Goal: Use online tool/utility

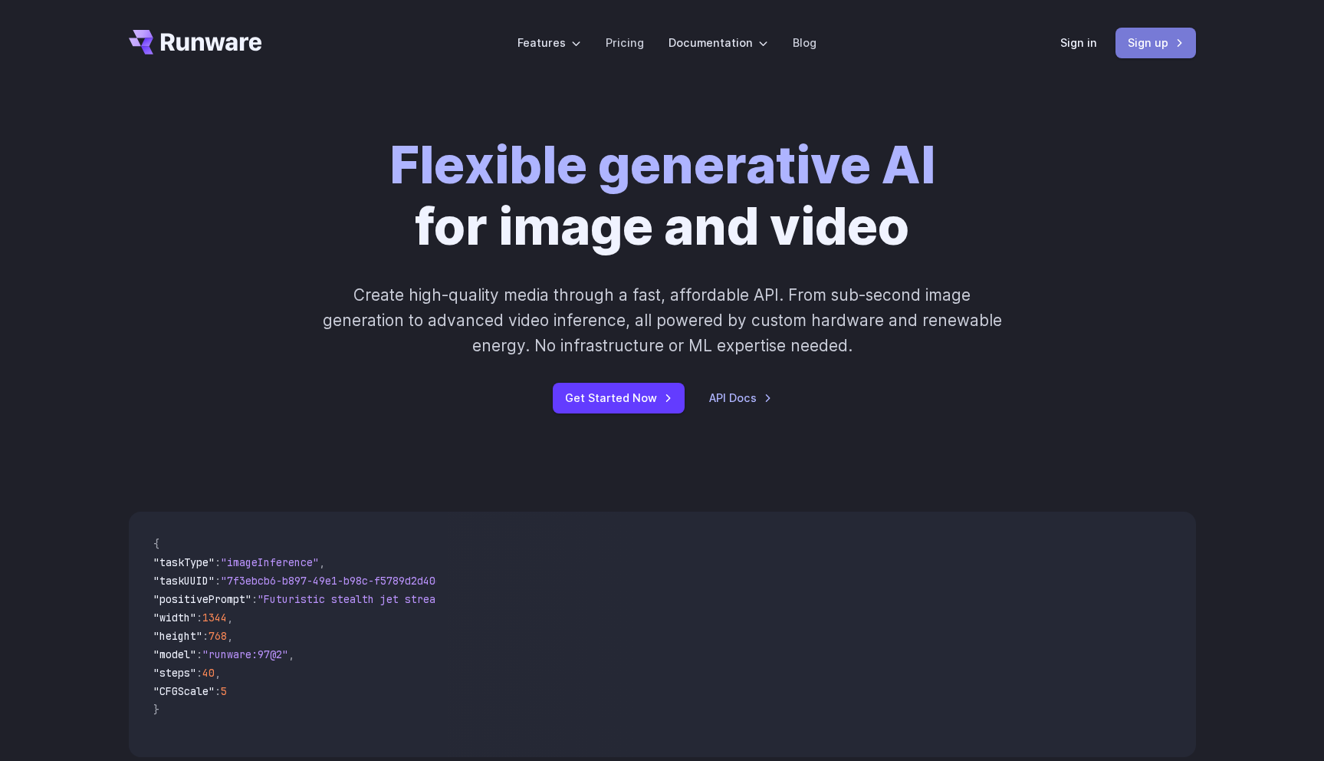
click at [1186, 31] on link "Sign up" at bounding box center [1156, 43] width 81 height 30
click at [1071, 41] on link "Sign in" at bounding box center [1079, 43] width 37 height 18
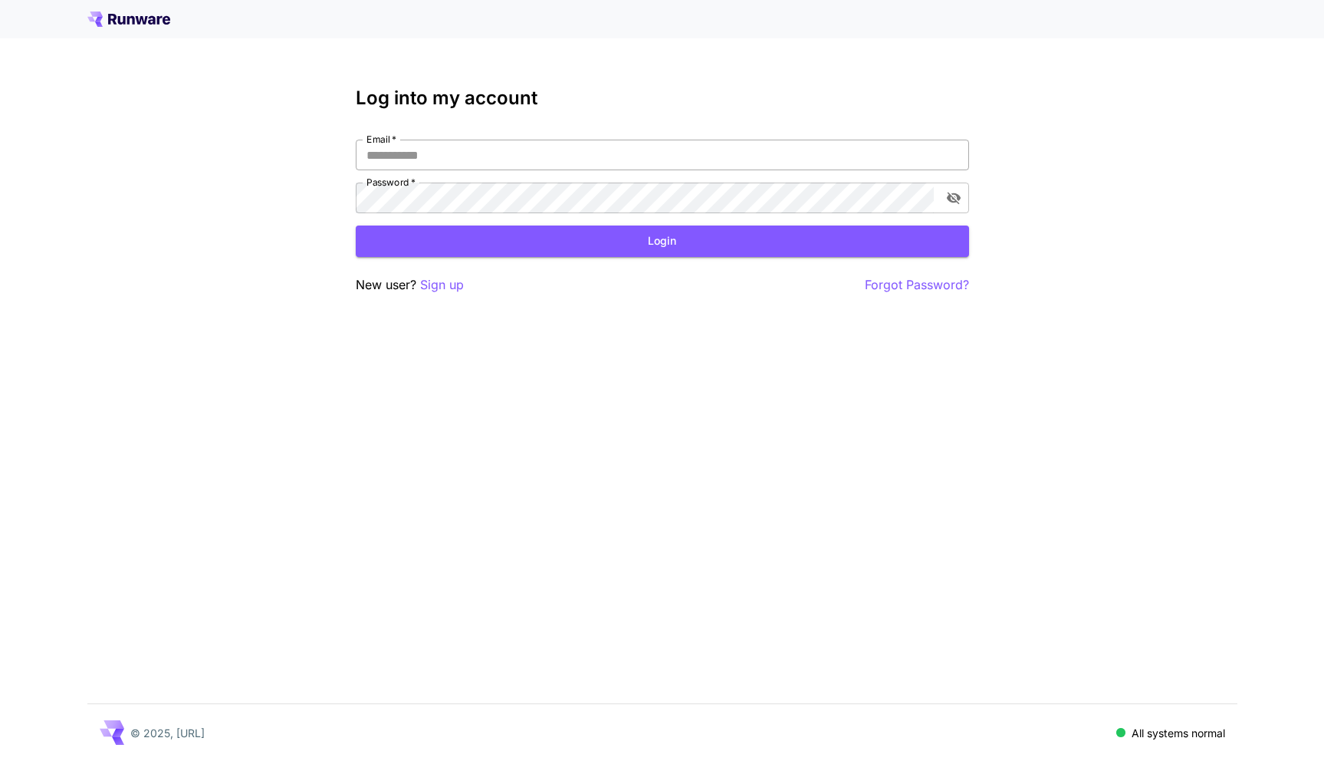
click at [495, 156] on input "Email   *" at bounding box center [662, 155] width 613 height 31
type input "**********"
click at [631, 258] on div "**********" at bounding box center [662, 190] width 613 height 207
click at [654, 231] on button "Login" at bounding box center [662, 240] width 613 height 31
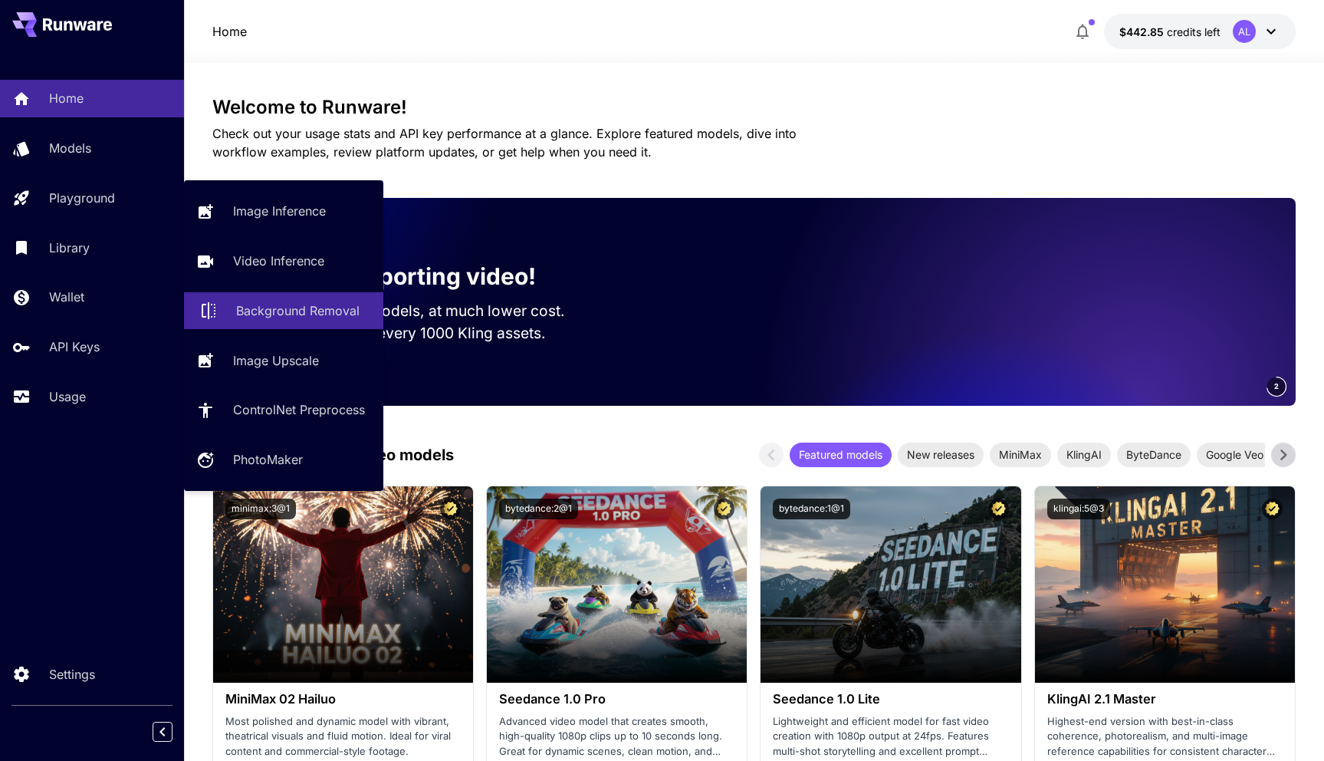
click at [286, 314] on p "Background Removal" at bounding box center [297, 310] width 123 height 18
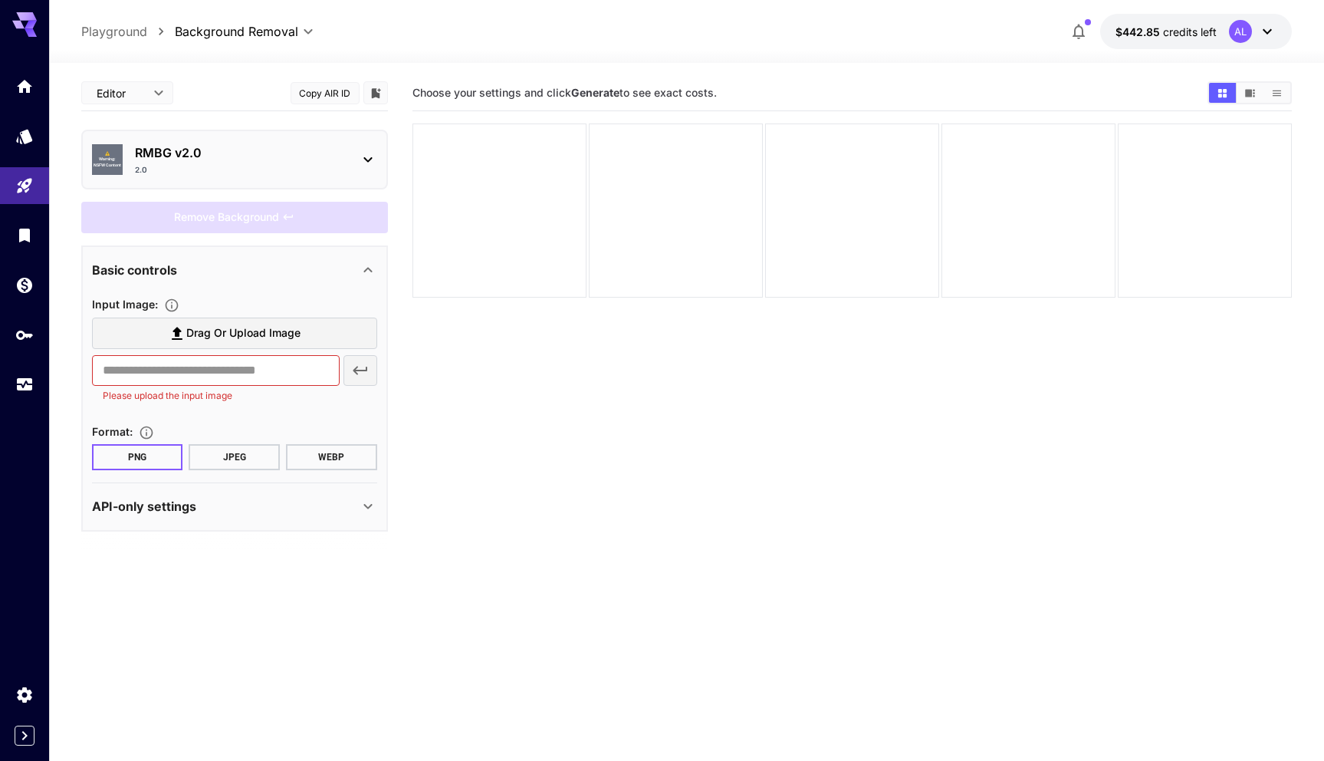
click at [340, 180] on div "⚠️ Warning: NSFW Content RMBG v2.0 2.0" at bounding box center [234, 159] width 285 height 44
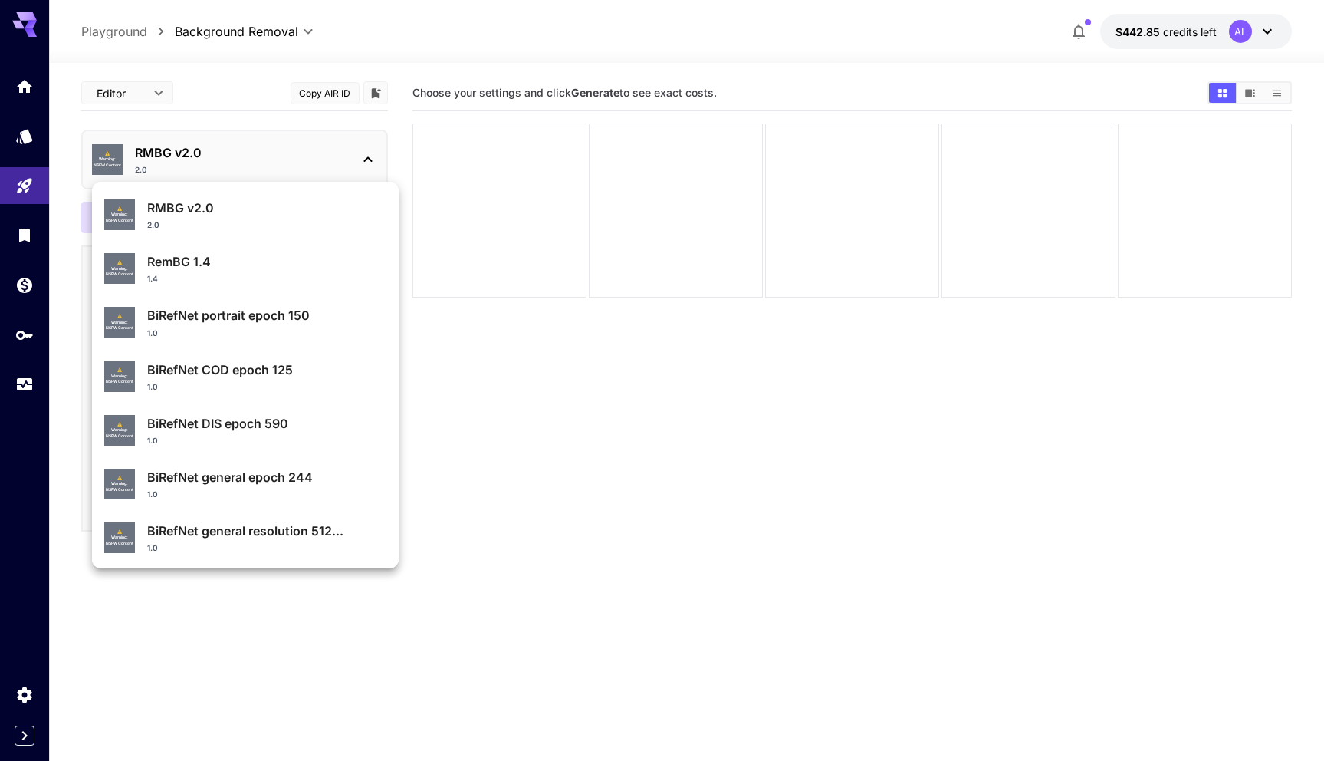
click at [575, 398] on div at bounding box center [662, 380] width 1324 height 761
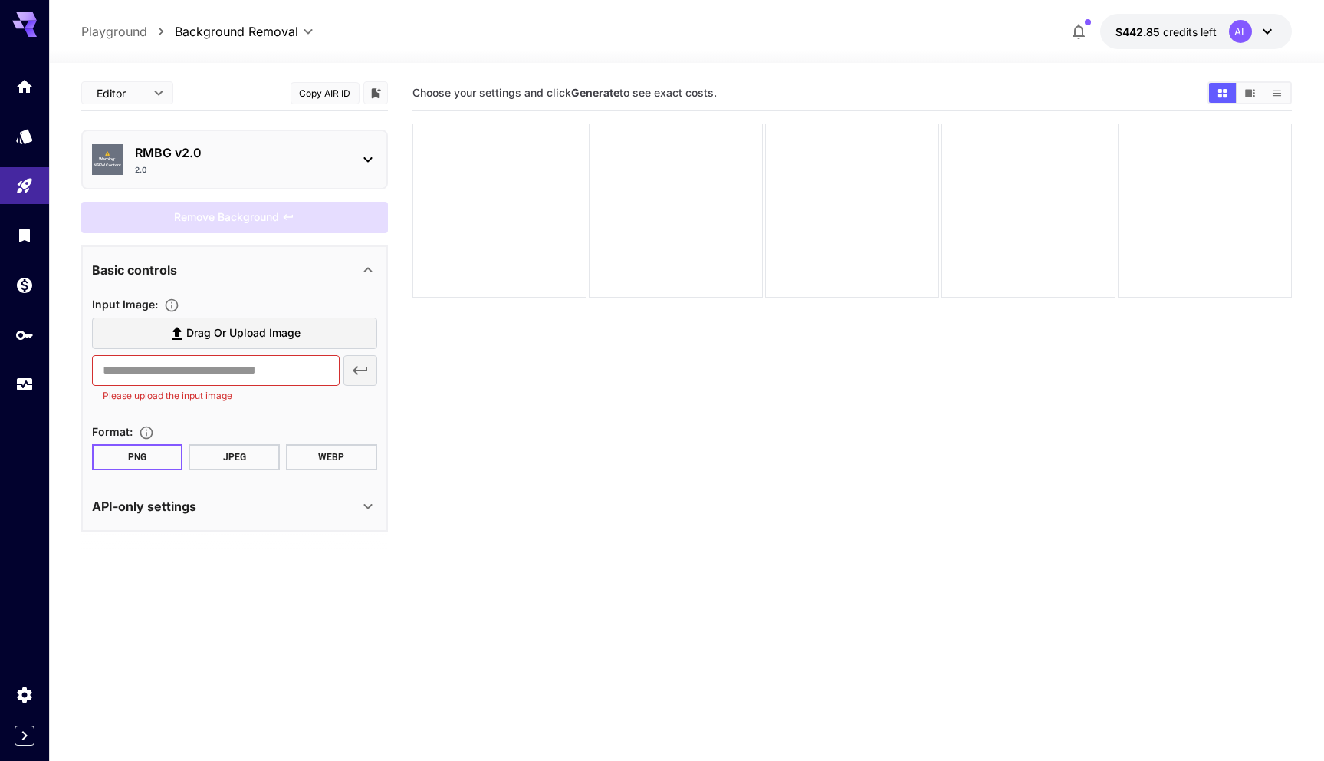
click at [317, 169] on div "2.0" at bounding box center [241, 170] width 212 height 12
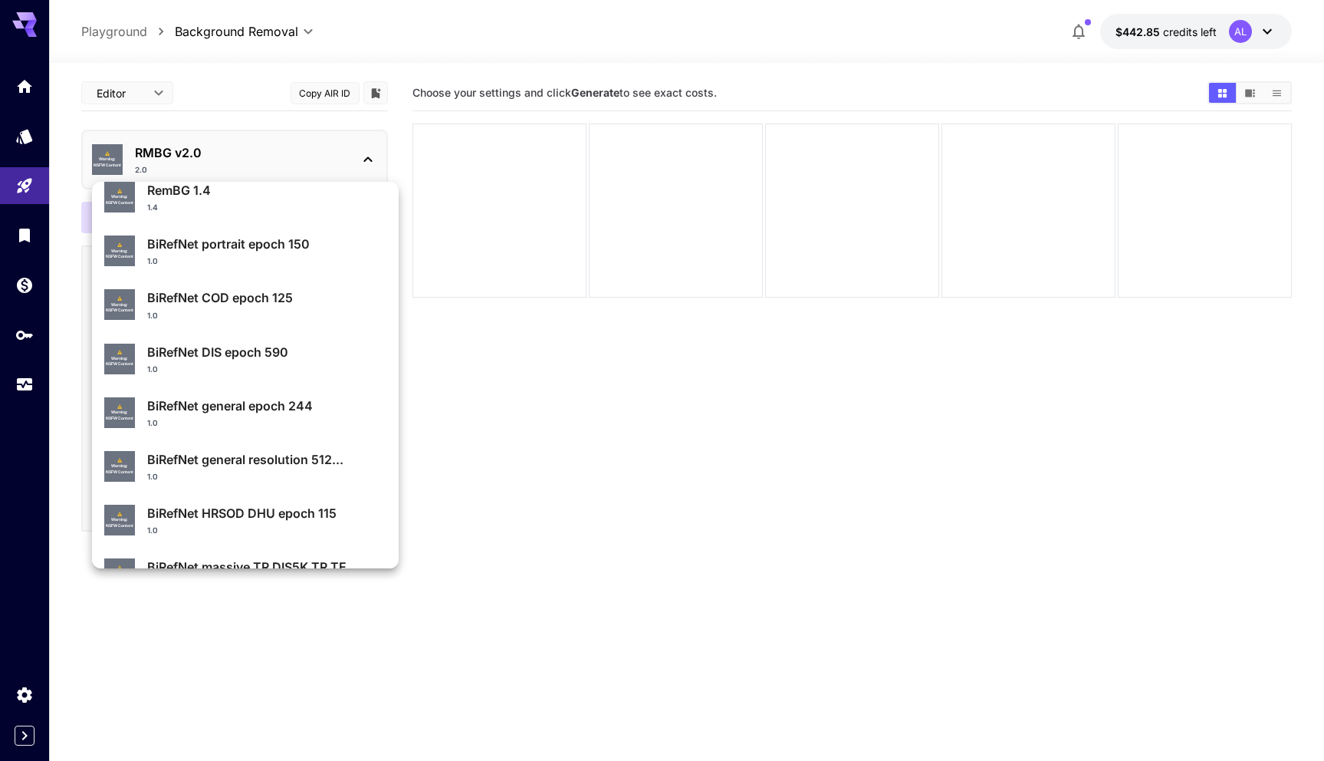
scroll to position [52, 0]
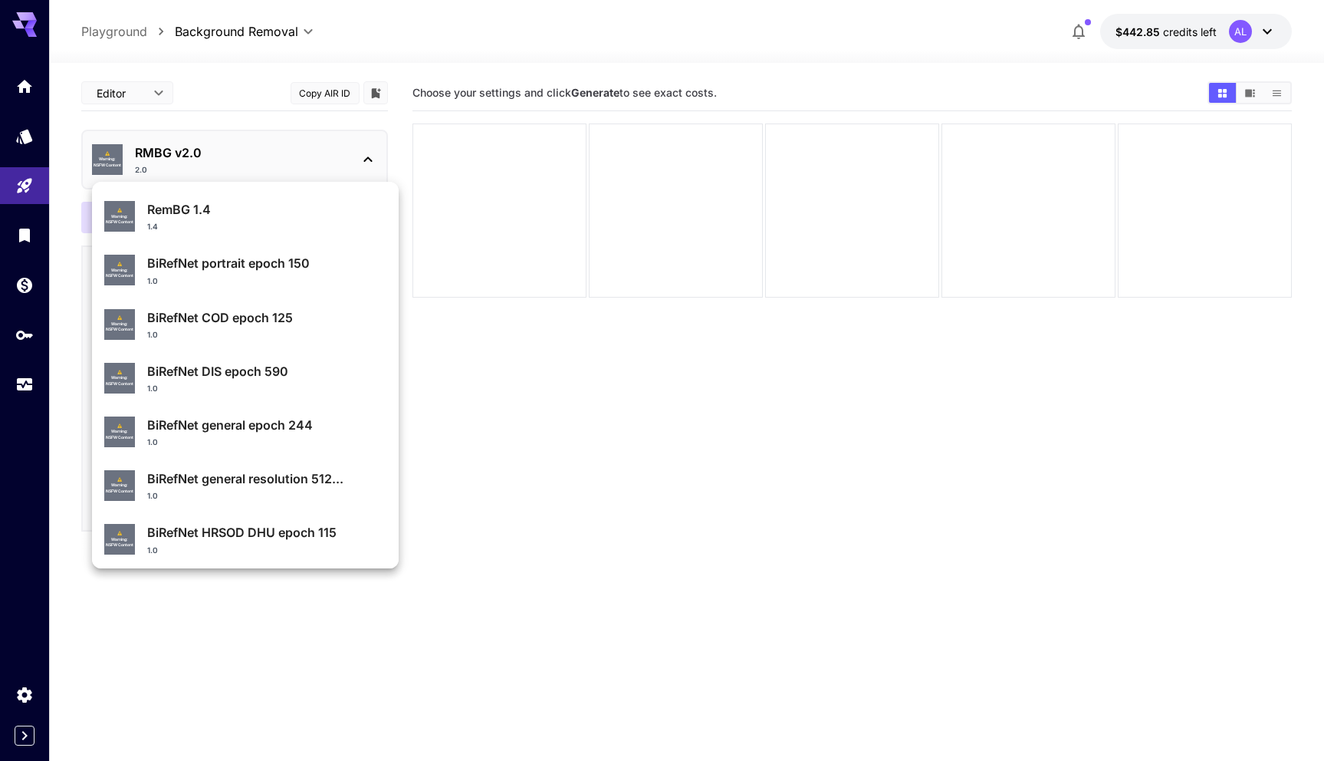
click at [270, 373] on p "BiRefNet DIS epoch 590" at bounding box center [266, 371] width 239 height 18
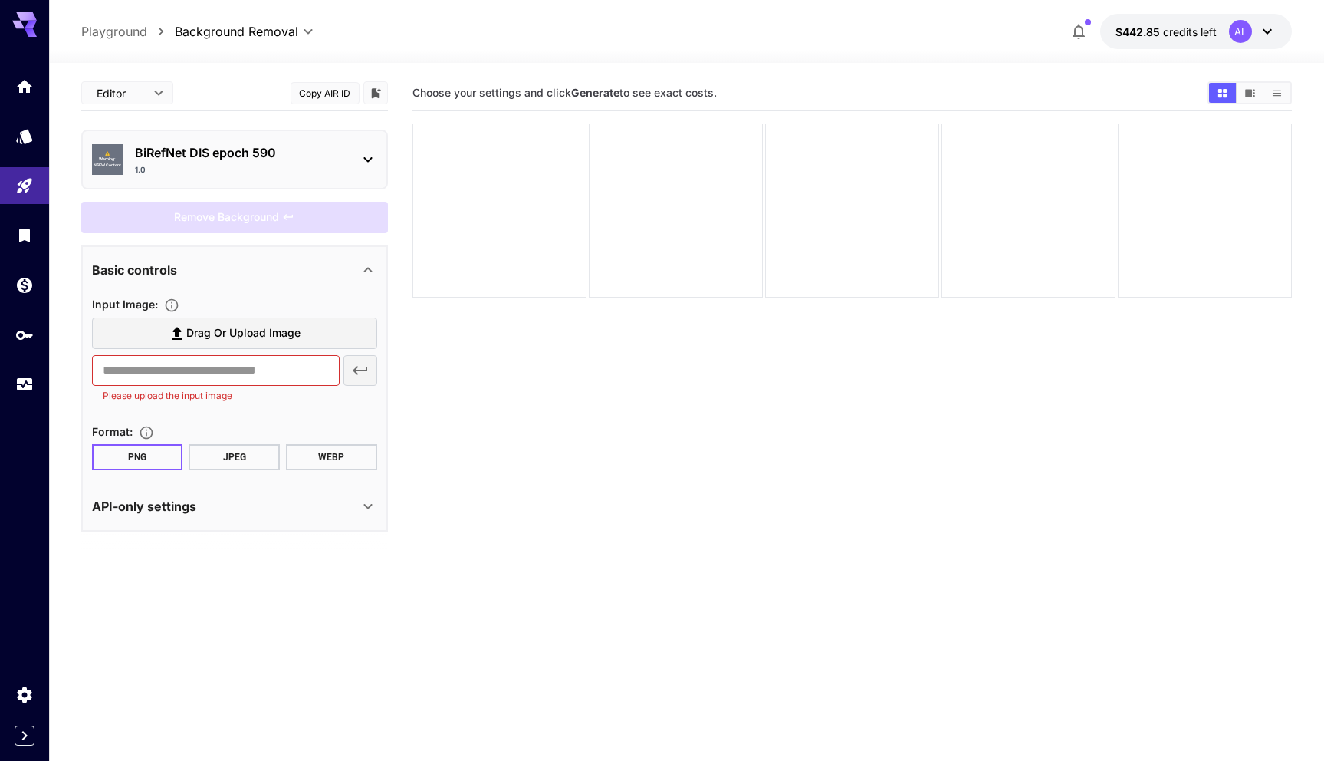
click at [528, 380] on section "Choose your settings and click Generate to see exact costs." at bounding box center [853, 455] width 880 height 761
click at [295, 150] on p "BiRefNet DIS epoch 590" at bounding box center [241, 152] width 212 height 18
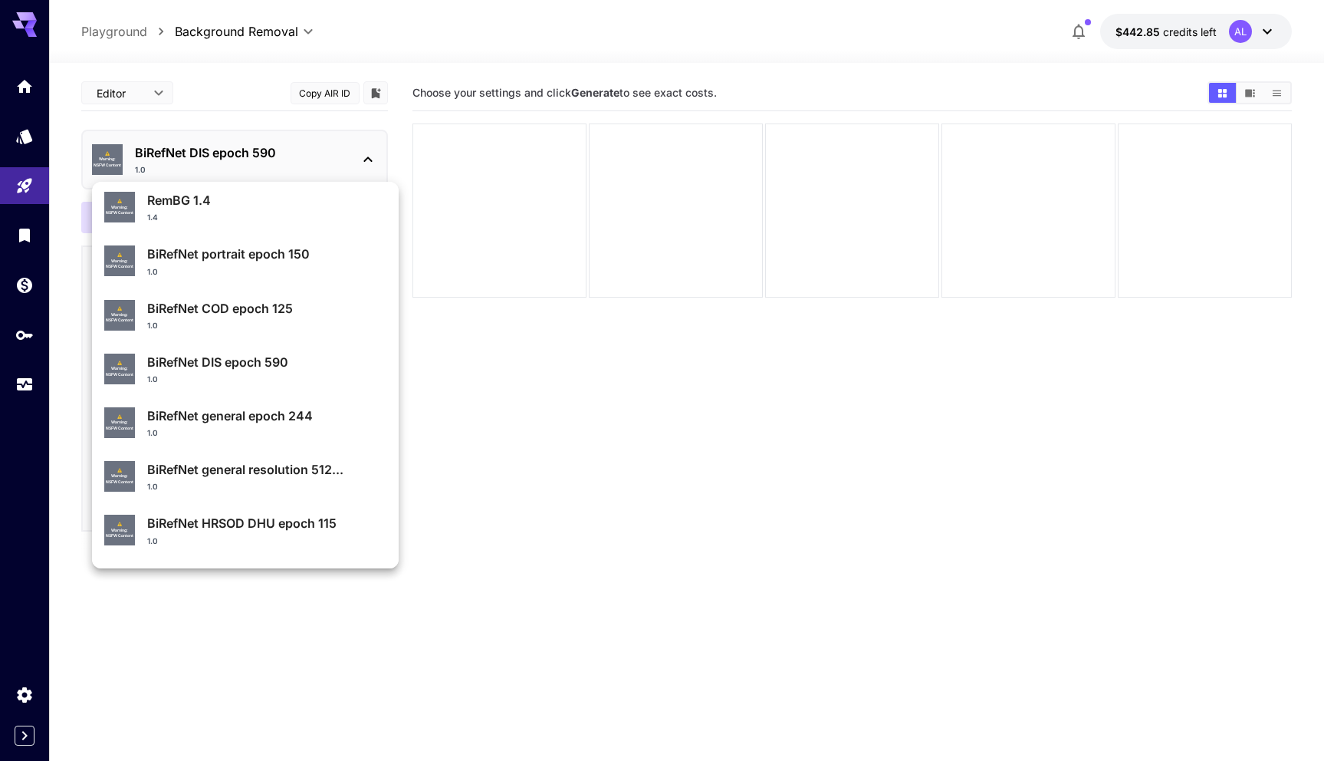
scroll to position [163, 0]
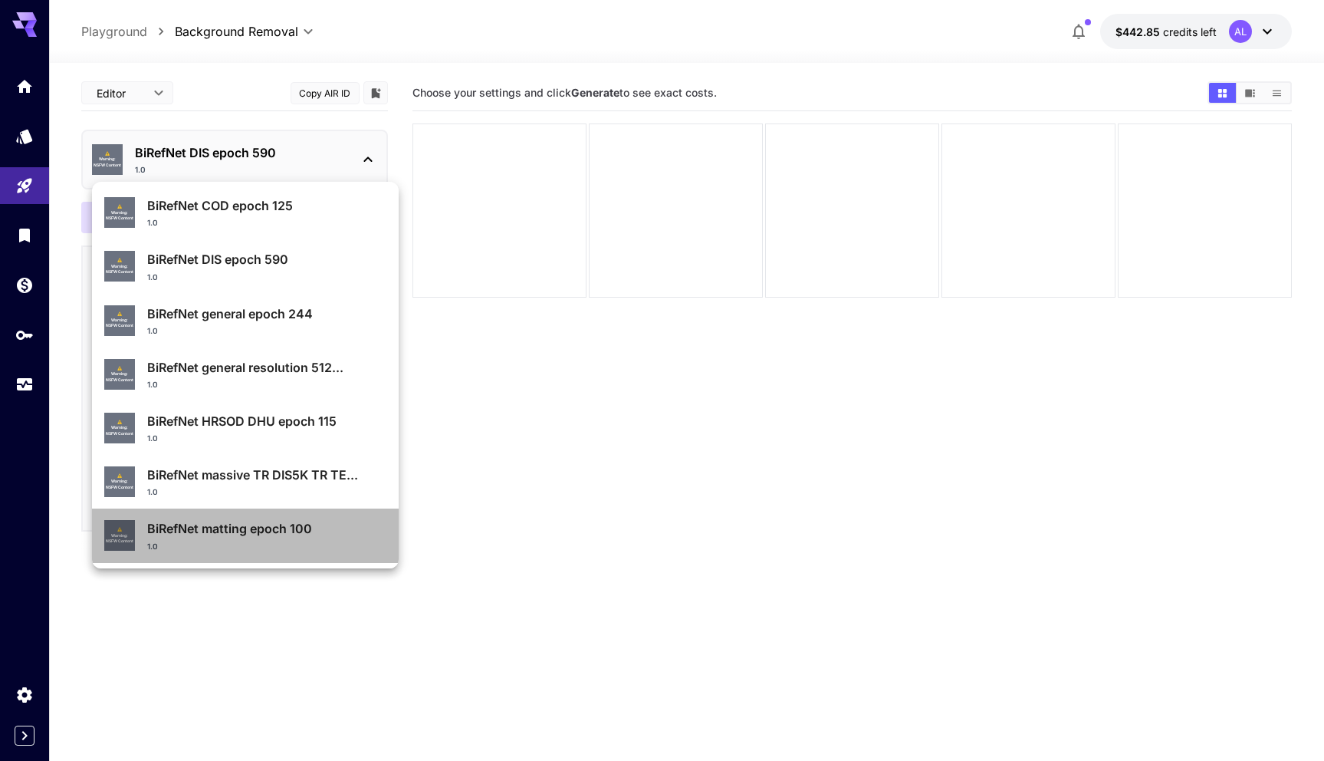
click at [303, 534] on p "BiRefNet matting epoch 100" at bounding box center [266, 528] width 239 height 18
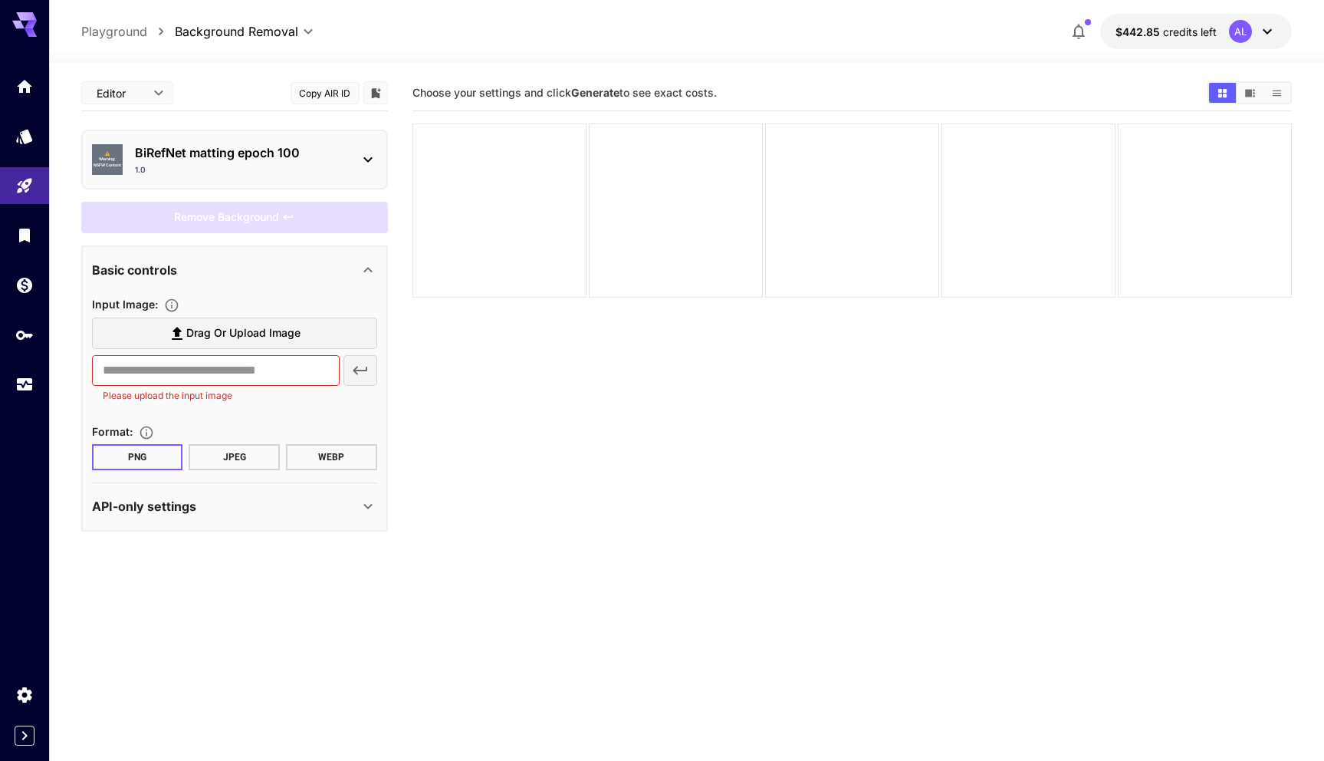
click at [322, 163] on div "BiRefNet matting epoch 100 1.0" at bounding box center [241, 159] width 212 height 32
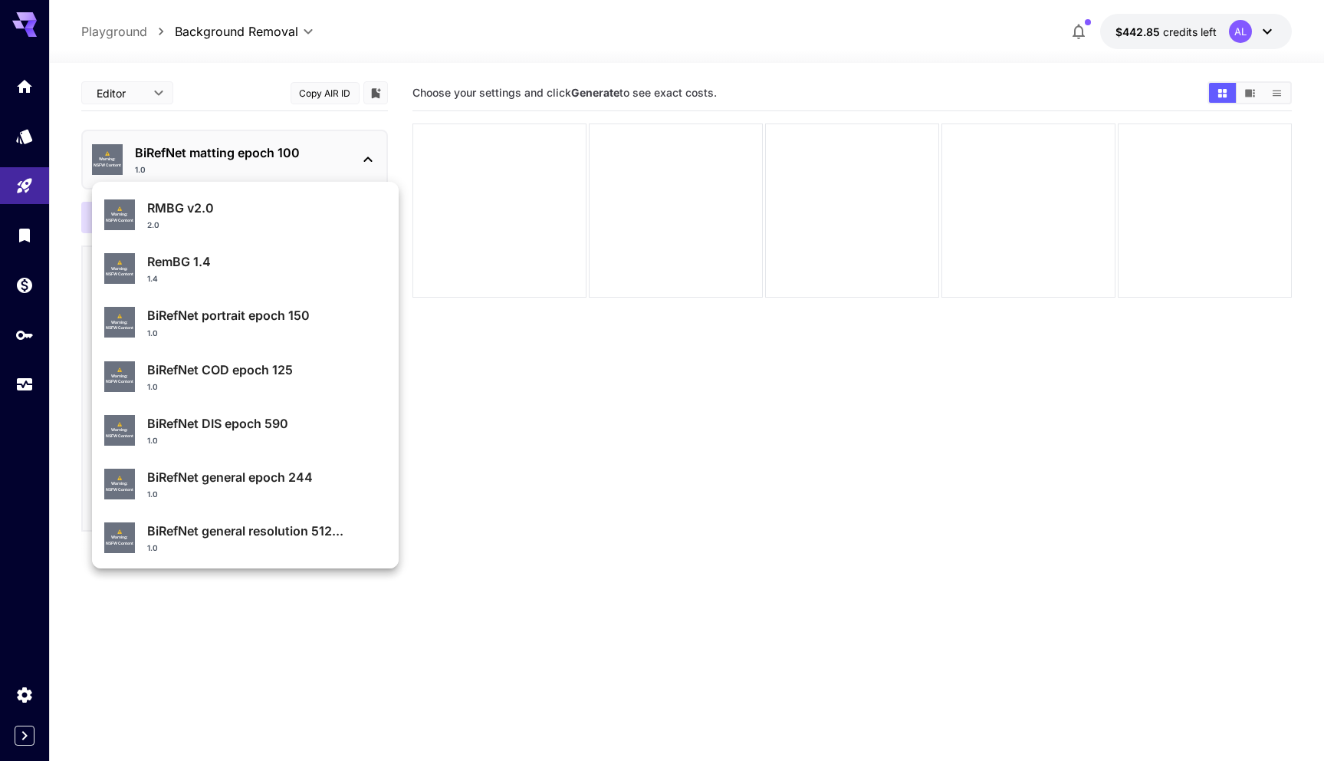
click at [576, 393] on div at bounding box center [662, 380] width 1324 height 761
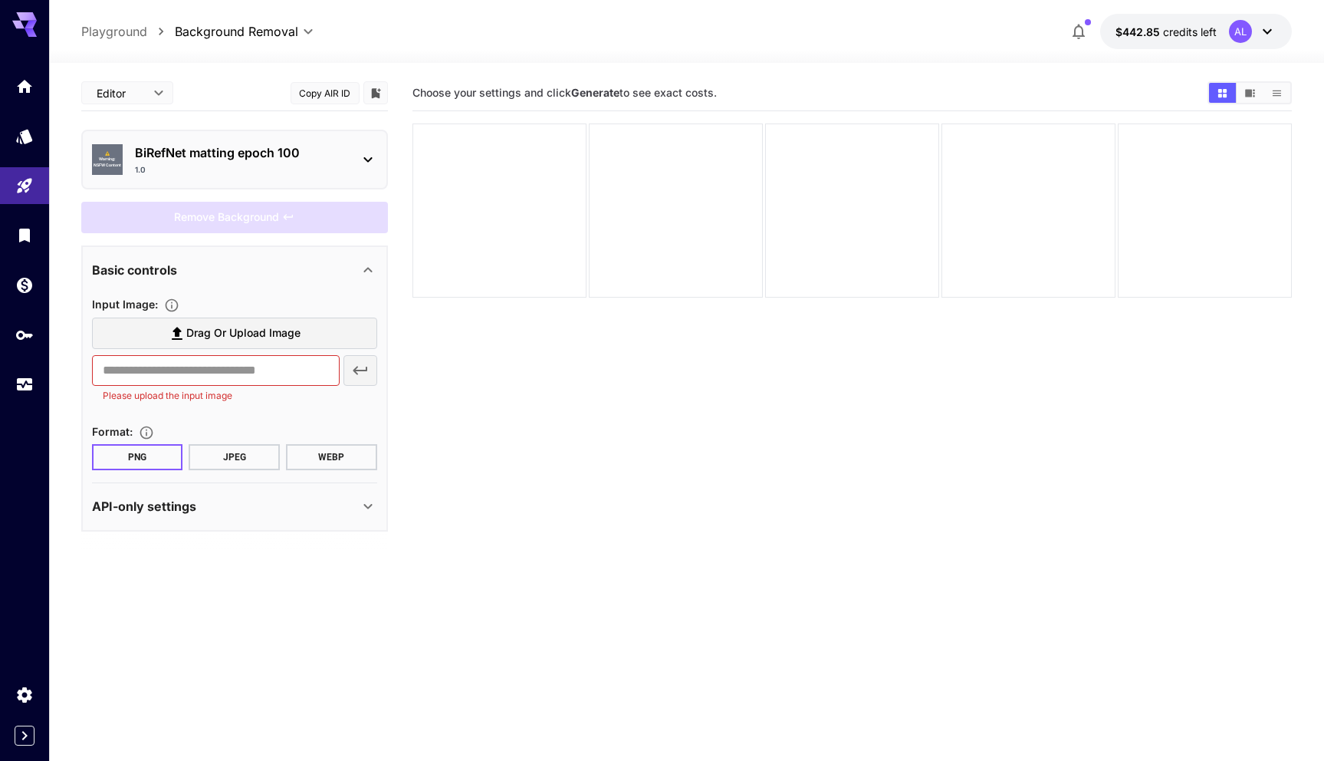
click at [219, 511] on div "API-only settings" at bounding box center [225, 506] width 267 height 18
click at [232, 508] on div "API-only settings" at bounding box center [225, 506] width 267 height 18
